Goal: Find specific page/section: Find specific page/section

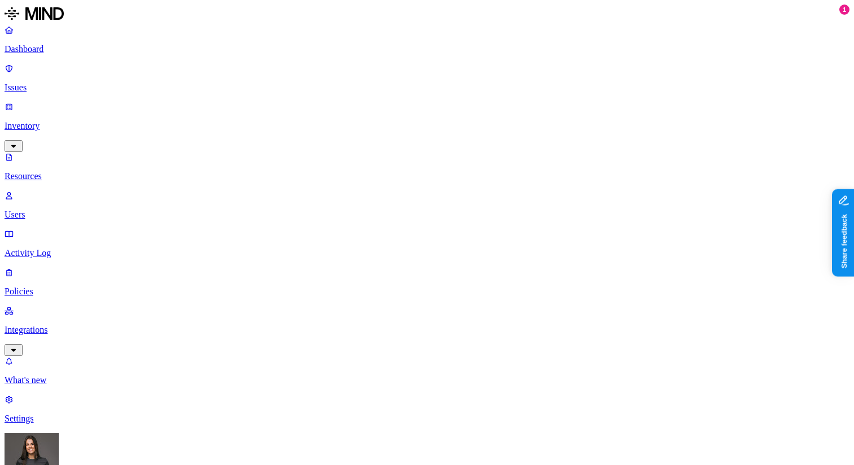
click at [75, 47] on p "Dashboard" at bounding box center [427, 49] width 845 height 10
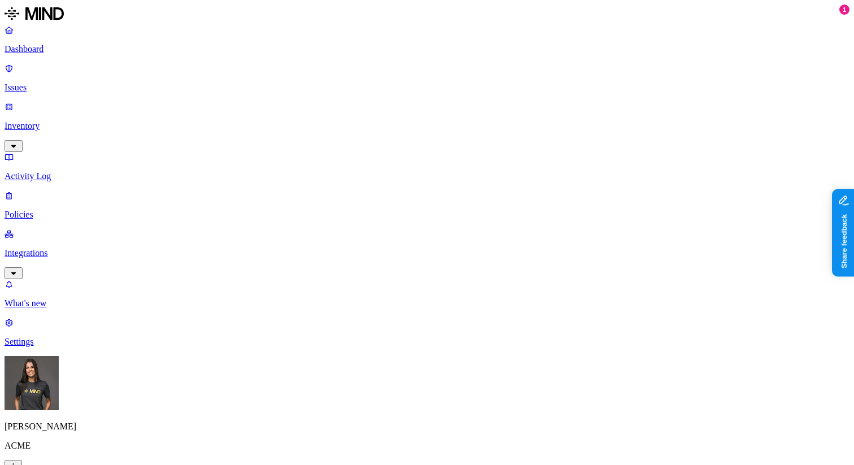
click at [76, 121] on p "Inventory" at bounding box center [427, 126] width 845 height 10
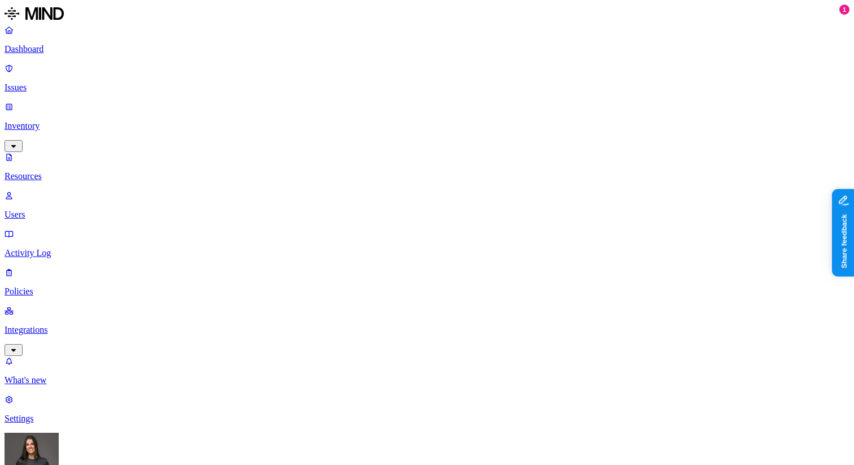
scroll to position [2, 0]
type input "med"
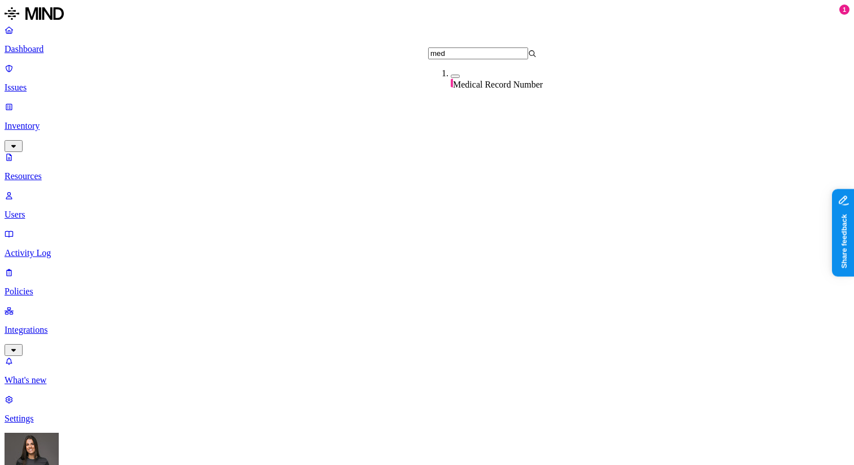
click at [451, 78] on button "button" at bounding box center [455, 76] width 9 height 3
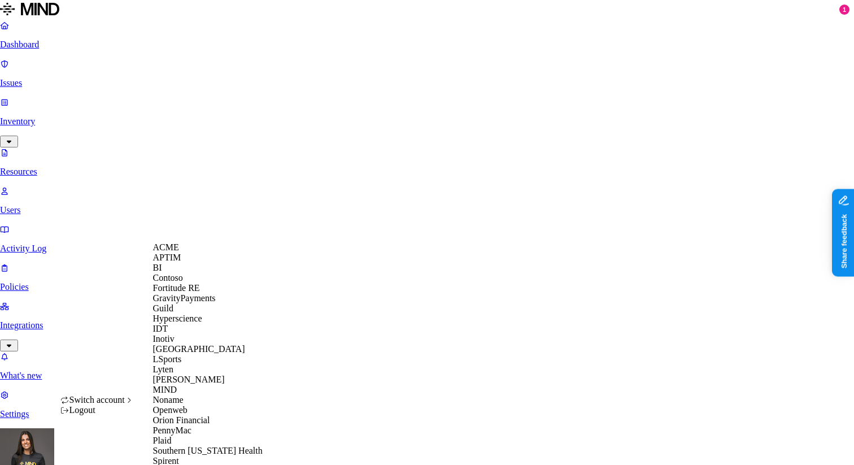
scroll to position [337, 0]
click at [204, 456] on div "Spirent" at bounding box center [208, 461] width 110 height 10
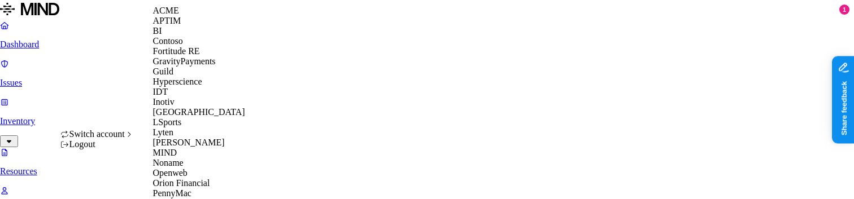
click at [189, 26] on div "APTIM" at bounding box center [208, 21] width 110 height 10
